Goal: Navigation & Orientation: Find specific page/section

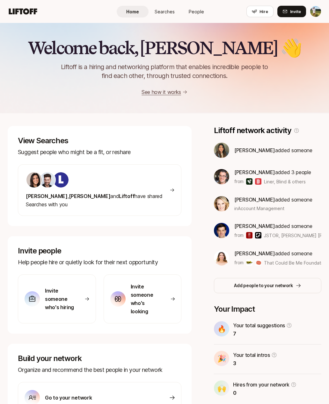
scroll to position [16, 0]
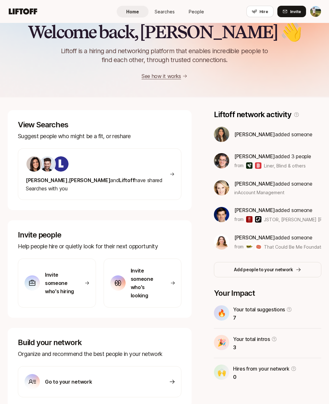
click at [293, 115] on icon at bounding box center [296, 115] width 6 height 6
click at [293, 116] on icon at bounding box center [296, 115] width 6 height 6
click at [293, 114] on icon at bounding box center [296, 115] width 6 height 6
click at [293, 115] on icon at bounding box center [296, 115] width 6 height 6
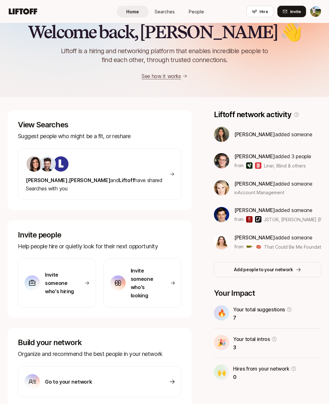
click at [294, 116] on icon at bounding box center [296, 114] width 5 height 5
click at [293, 115] on icon at bounding box center [296, 115] width 6 height 6
click at [286, 309] on icon at bounding box center [289, 310] width 6 height 6
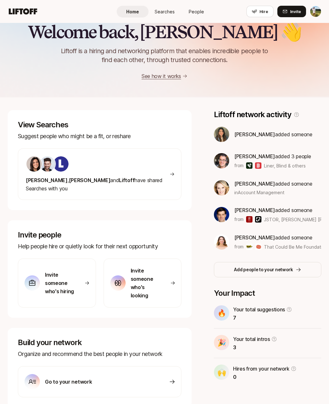
click at [288, 311] on icon at bounding box center [289, 310] width 6 height 6
click at [290, 324] on div "🔥 Your total suggestions 7 🎉 Your total intros 3 🙌 Hires from your network 0" at bounding box center [267, 343] width 107 height 76
click at [287, 316] on p "7" at bounding box center [262, 318] width 59 height 8
click at [287, 310] on icon at bounding box center [289, 309] width 5 height 5
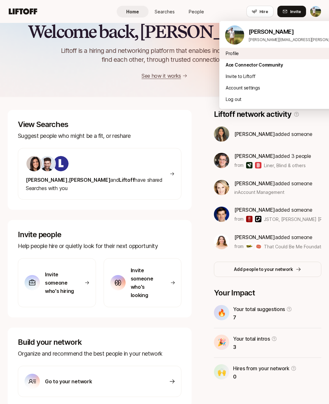
click at [280, 57] on div "Profile" at bounding box center [298, 53] width 158 height 11
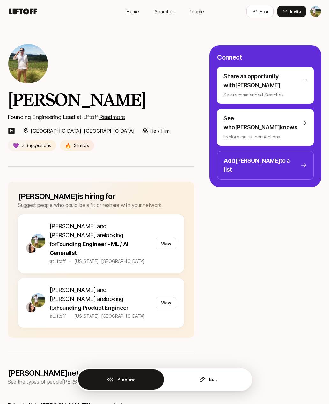
click at [199, 14] on span "People" at bounding box center [196, 11] width 15 height 7
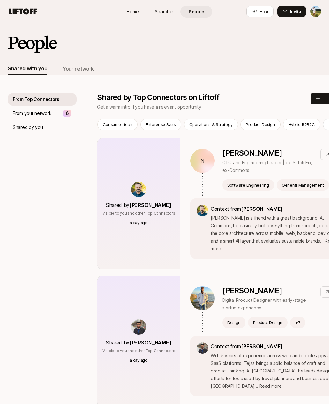
click at [168, 13] on span "Searches" at bounding box center [164, 11] width 20 height 7
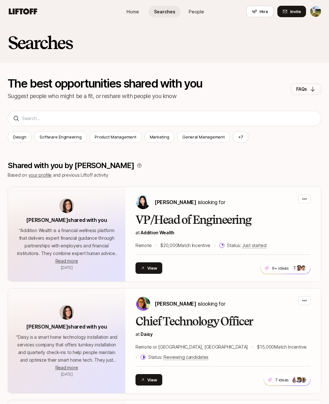
click at [185, 14] on link "People" at bounding box center [196, 12] width 32 height 12
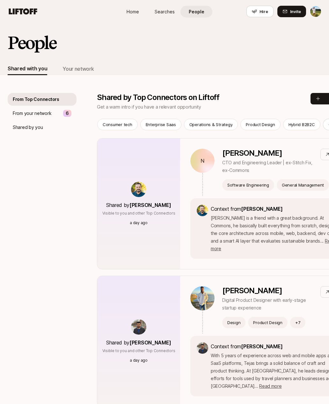
click at [167, 12] on span "Searches" at bounding box center [164, 11] width 20 height 7
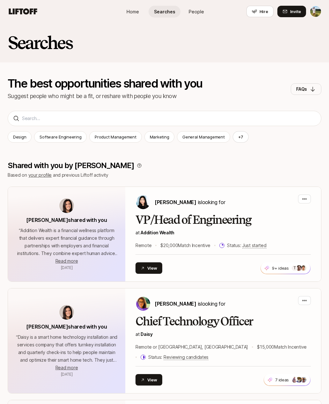
click at [204, 8] on link "People" at bounding box center [196, 12] width 32 height 12
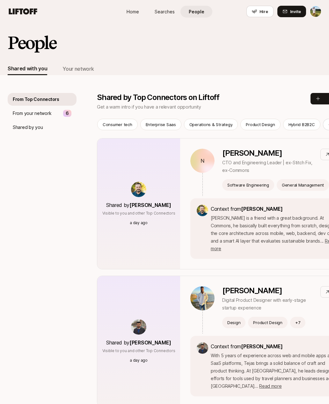
click at [168, 11] on span "Searches" at bounding box center [164, 11] width 20 height 7
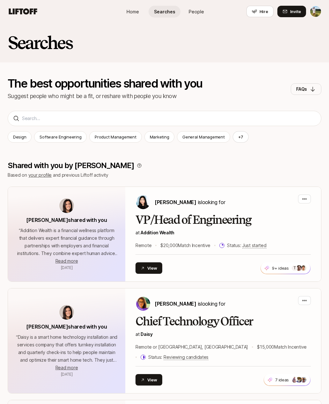
click at [139, 11] on link "Home" at bounding box center [133, 12] width 32 height 12
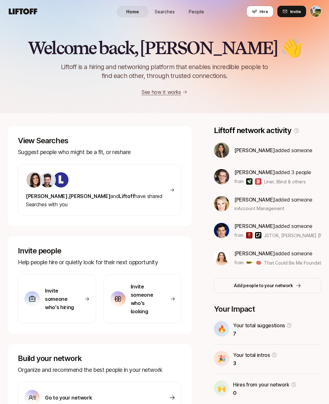
click at [196, 17] on link "People" at bounding box center [196, 12] width 32 height 12
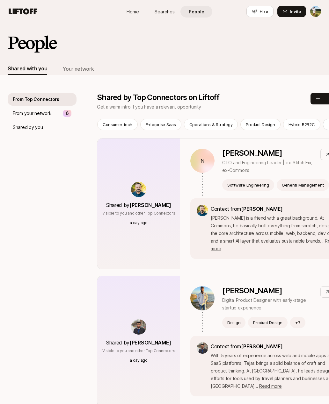
click at [169, 17] on link "Searches" at bounding box center [164, 12] width 32 height 12
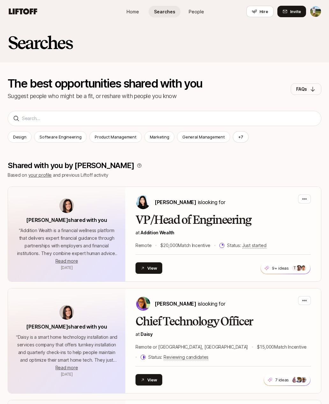
click at [189, 13] on span "People" at bounding box center [196, 11] width 15 height 7
